Goal: Information Seeking & Learning: Learn about a topic

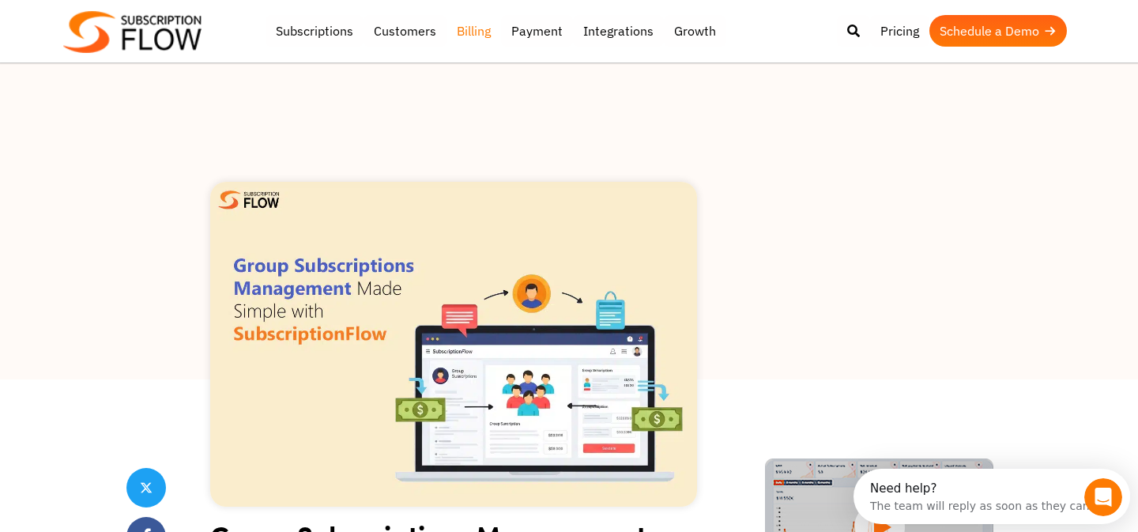
click at [475, 36] on link "Billing" at bounding box center [474, 31] width 55 height 32
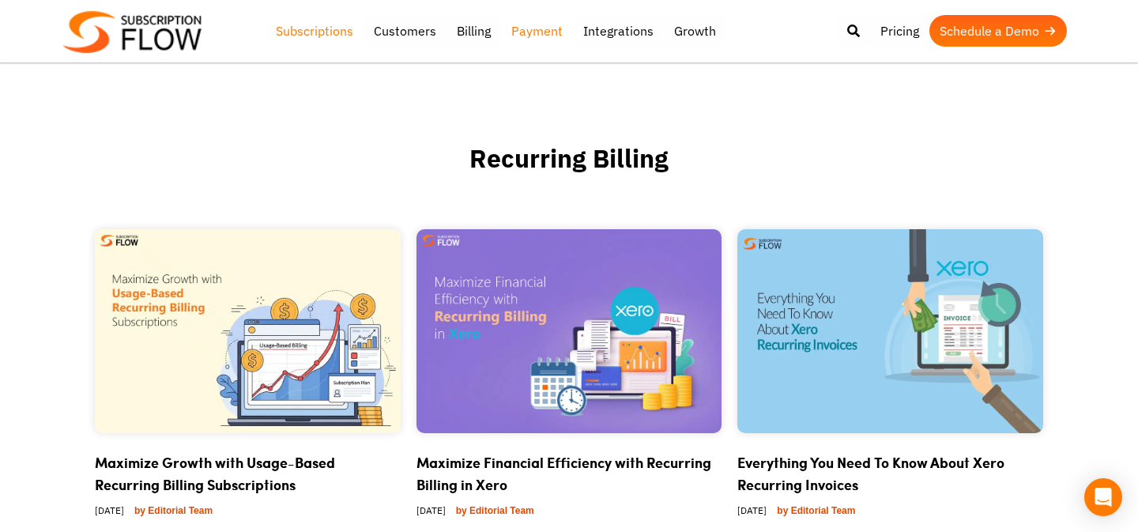
click at [272, 29] on link "Subscriptions" at bounding box center [315, 31] width 98 height 32
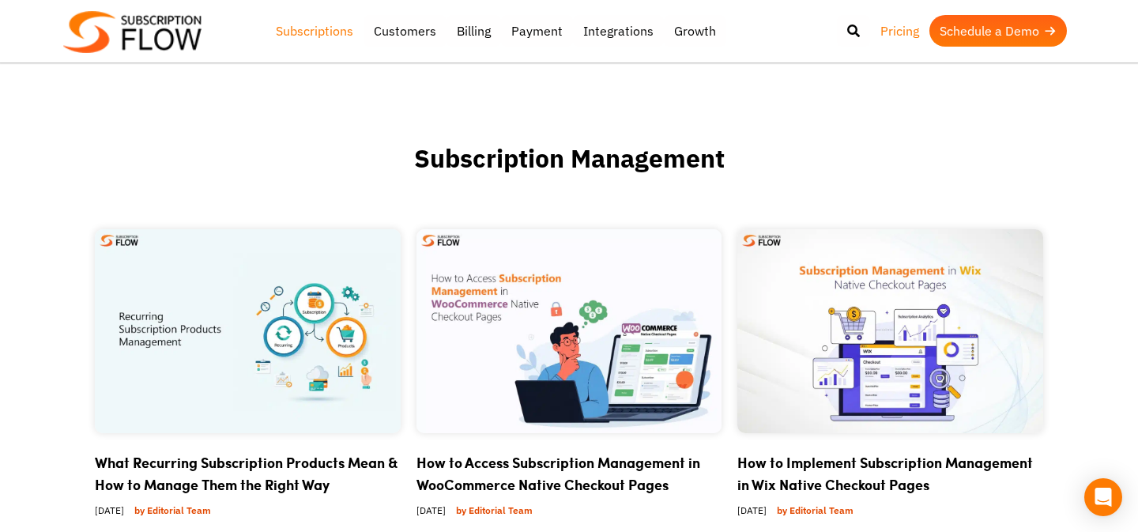
click at [906, 25] on link "Pricing" at bounding box center [899, 31] width 59 height 32
click at [320, 41] on link "Subscriptions" at bounding box center [315, 31] width 98 height 32
click at [394, 34] on link "Customers" at bounding box center [405, 31] width 83 height 32
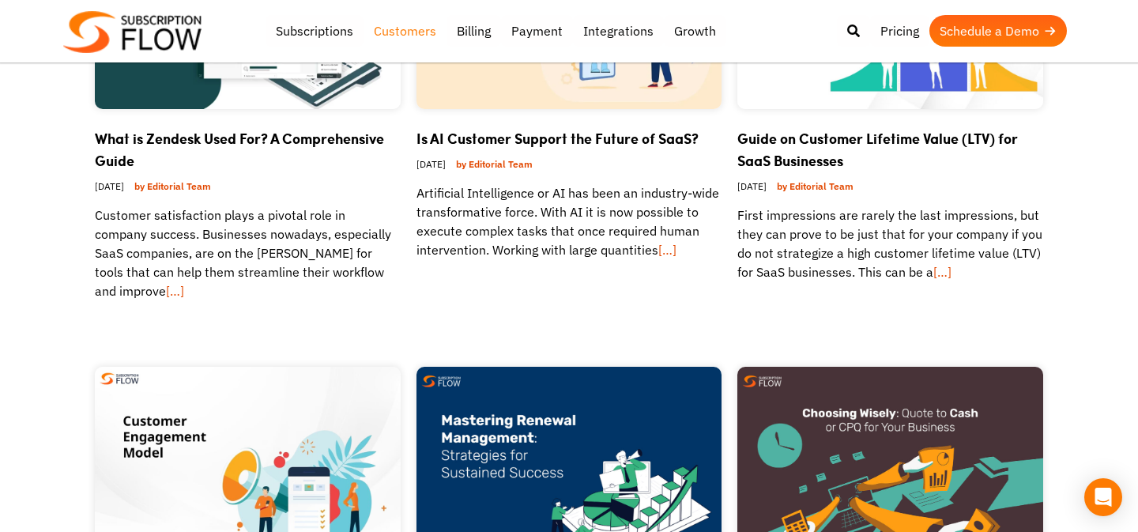
scroll to position [438, 0]
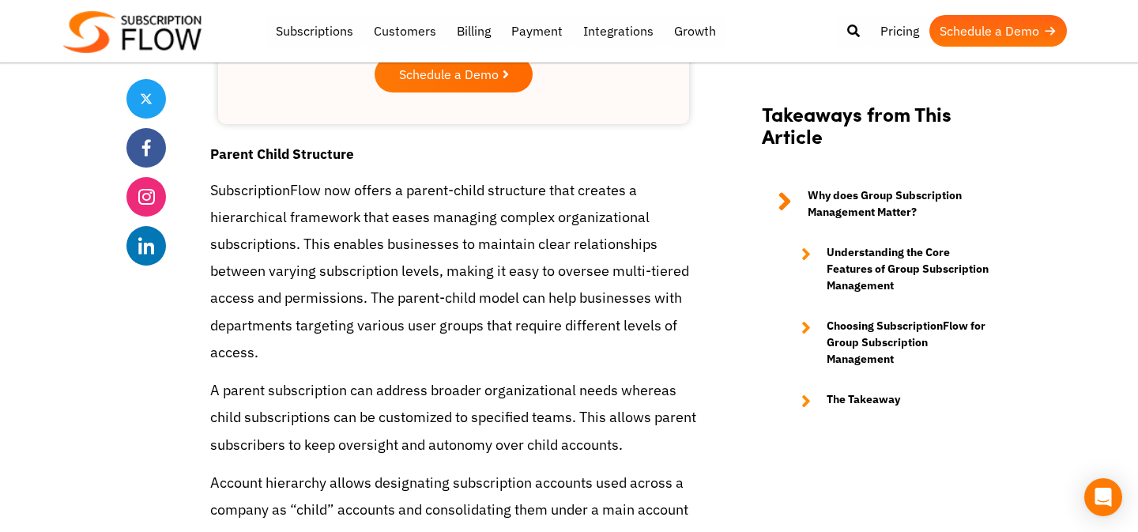
scroll to position [2568, 0]
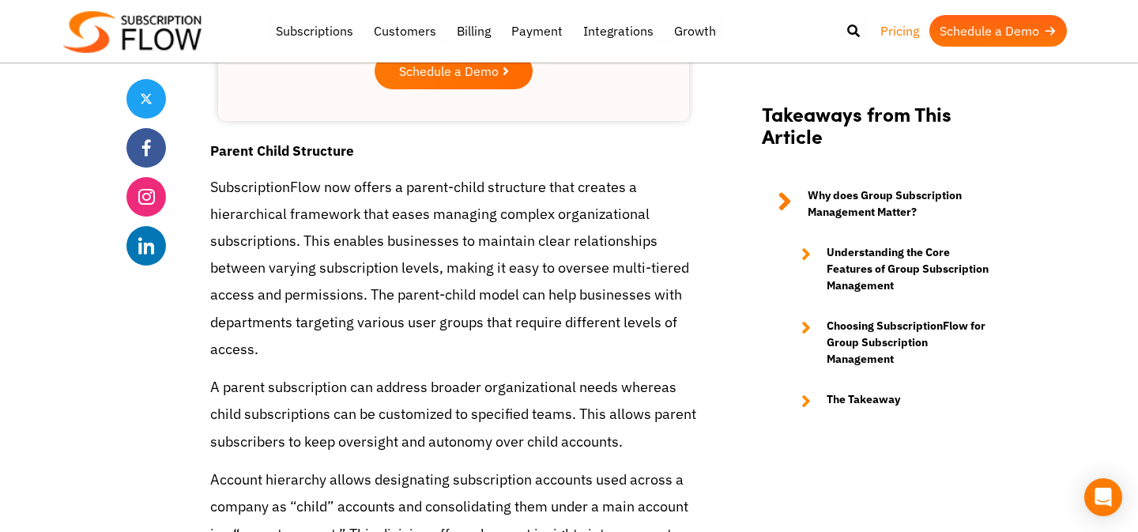
click at [904, 21] on link "Pricing" at bounding box center [899, 31] width 59 height 32
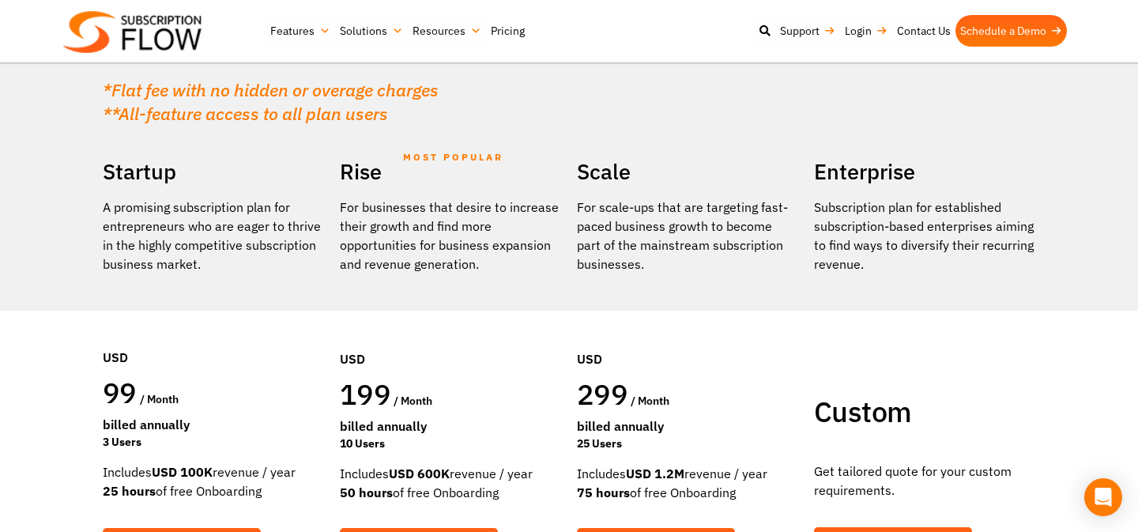
scroll to position [220, 0]
